Goal: Share content

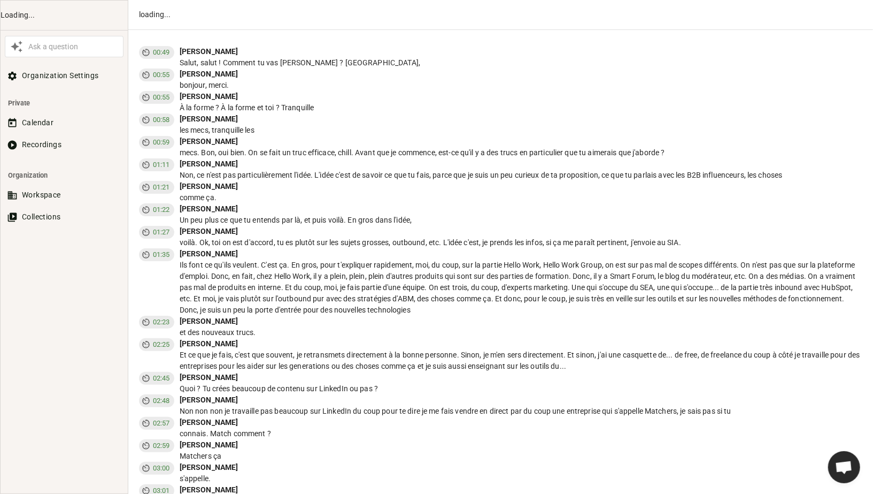
scroll to position [506, 0]
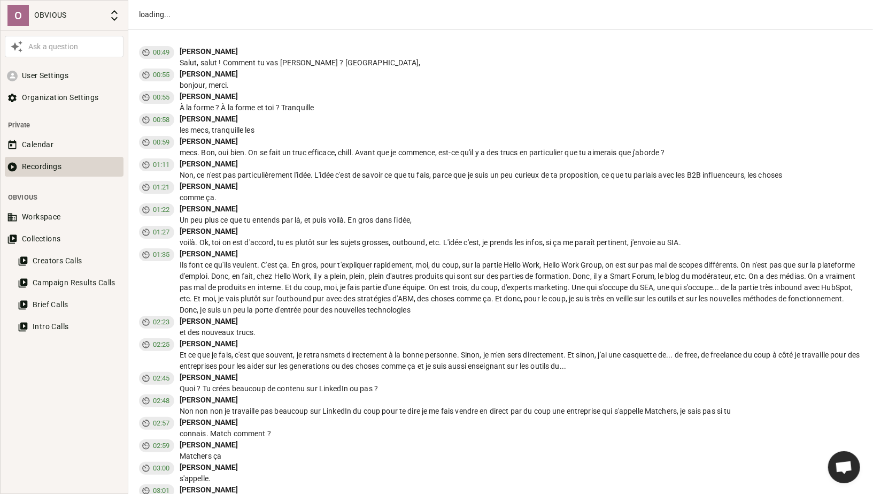
click at [44, 166] on button "Recordings" at bounding box center [64, 167] width 119 height 20
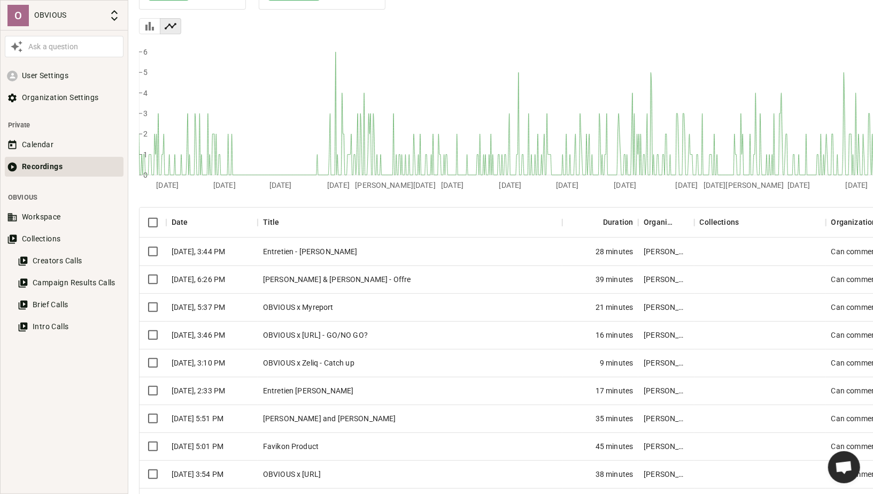
scroll to position [138, 0]
click at [316, 421] on div "[PERSON_NAME] and [PERSON_NAME]" at bounding box center [410, 418] width 305 height 28
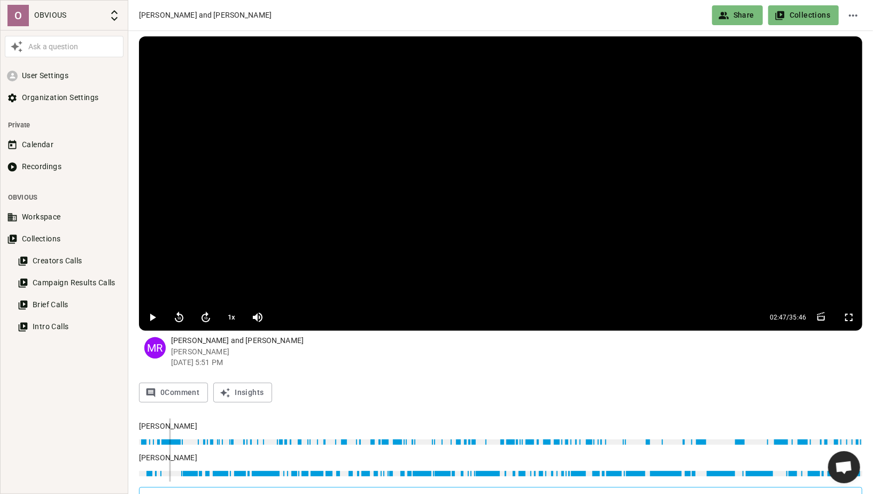
type input "167"
click at [745, 13] on button "Share" at bounding box center [737, 15] width 51 height 20
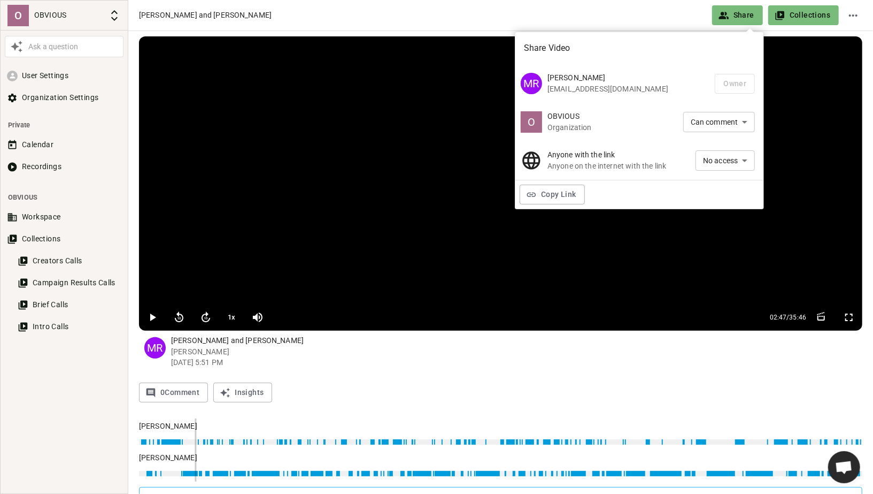
click at [718, 183] on li "Can view" at bounding box center [725, 180] width 59 height 18
type input "VIEW"
click at [554, 199] on button "Copy Link" at bounding box center [552, 194] width 65 height 20
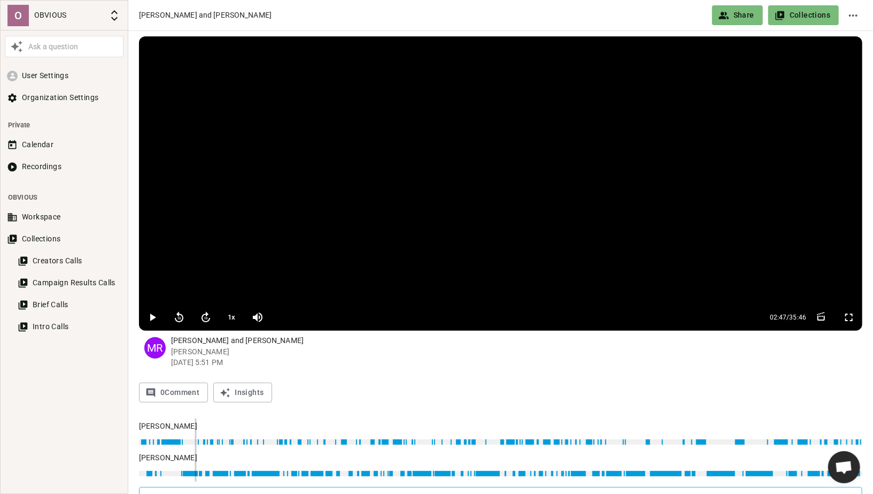
click at [729, 14] on icon "Share video" at bounding box center [724, 15] width 11 height 11
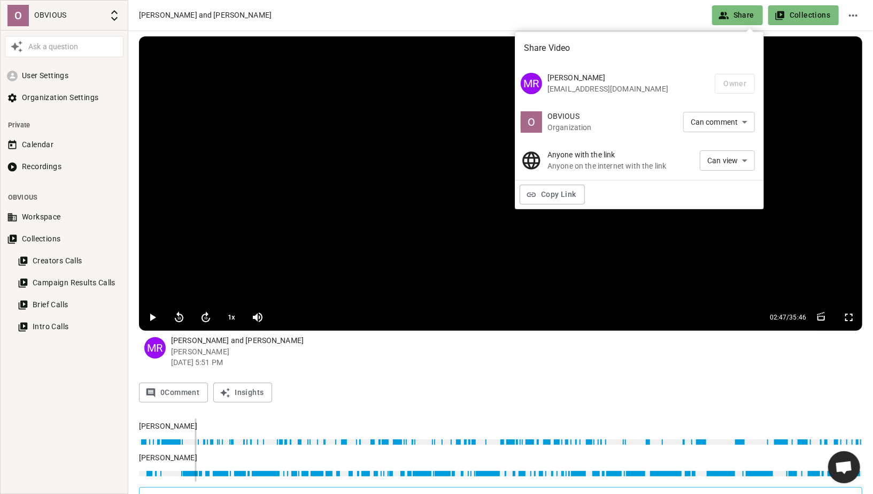
click at [360, 373] on div at bounding box center [436, 247] width 873 height 494
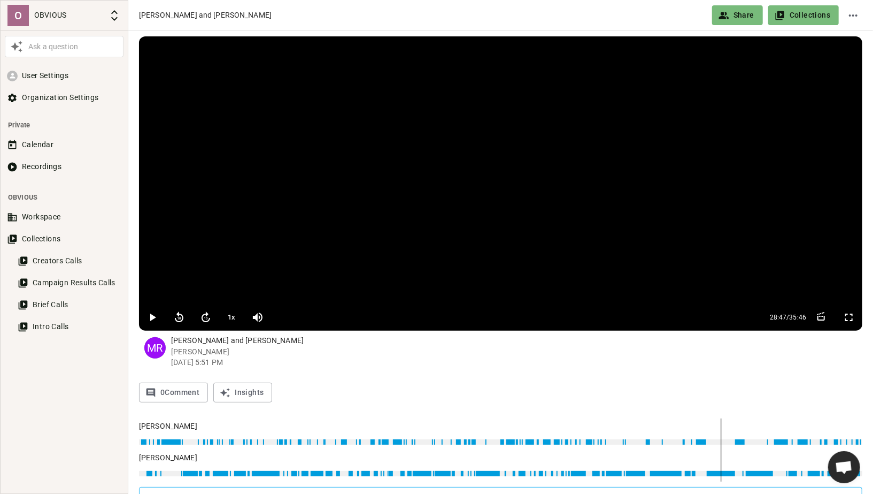
type input "1828"
